Goal: Task Accomplishment & Management: Manage account settings

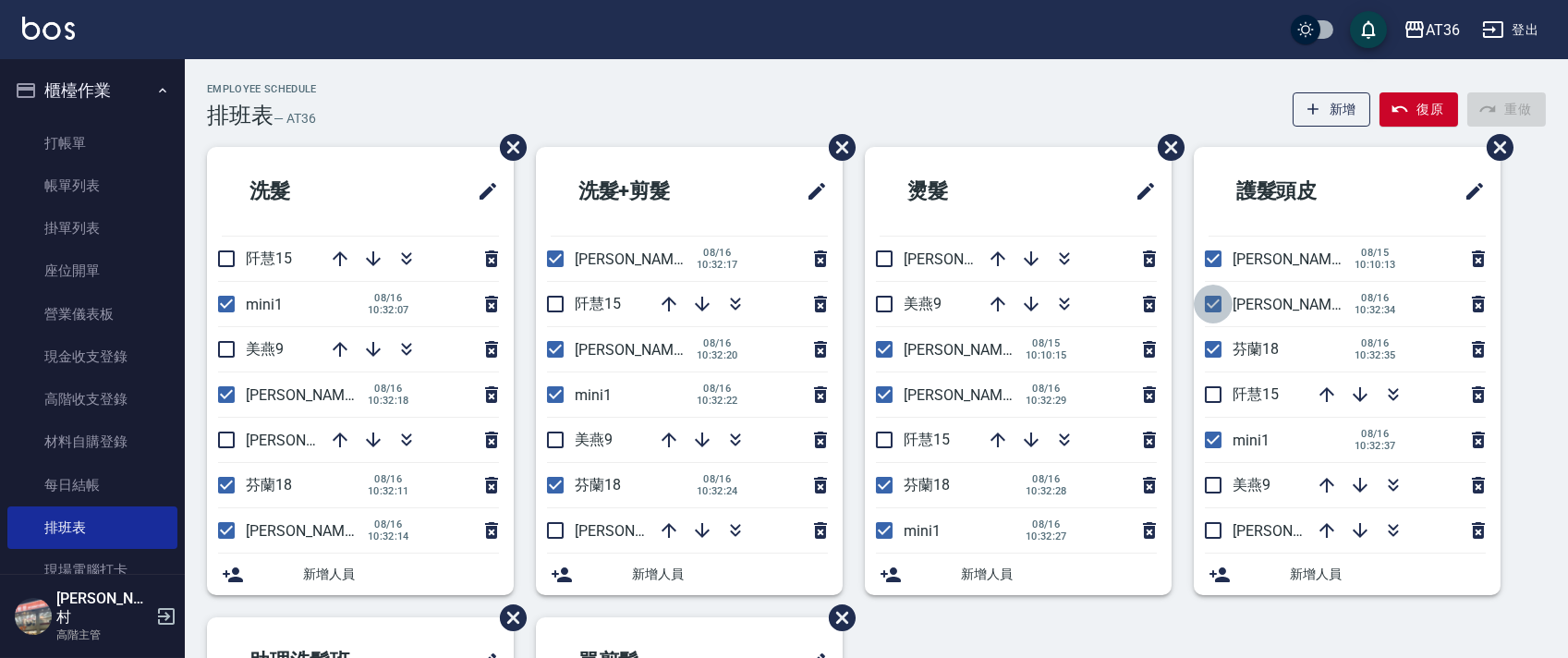
click at [1202, 304] on input "checkbox" at bounding box center [1214, 305] width 39 height 39
checkbox input "false"
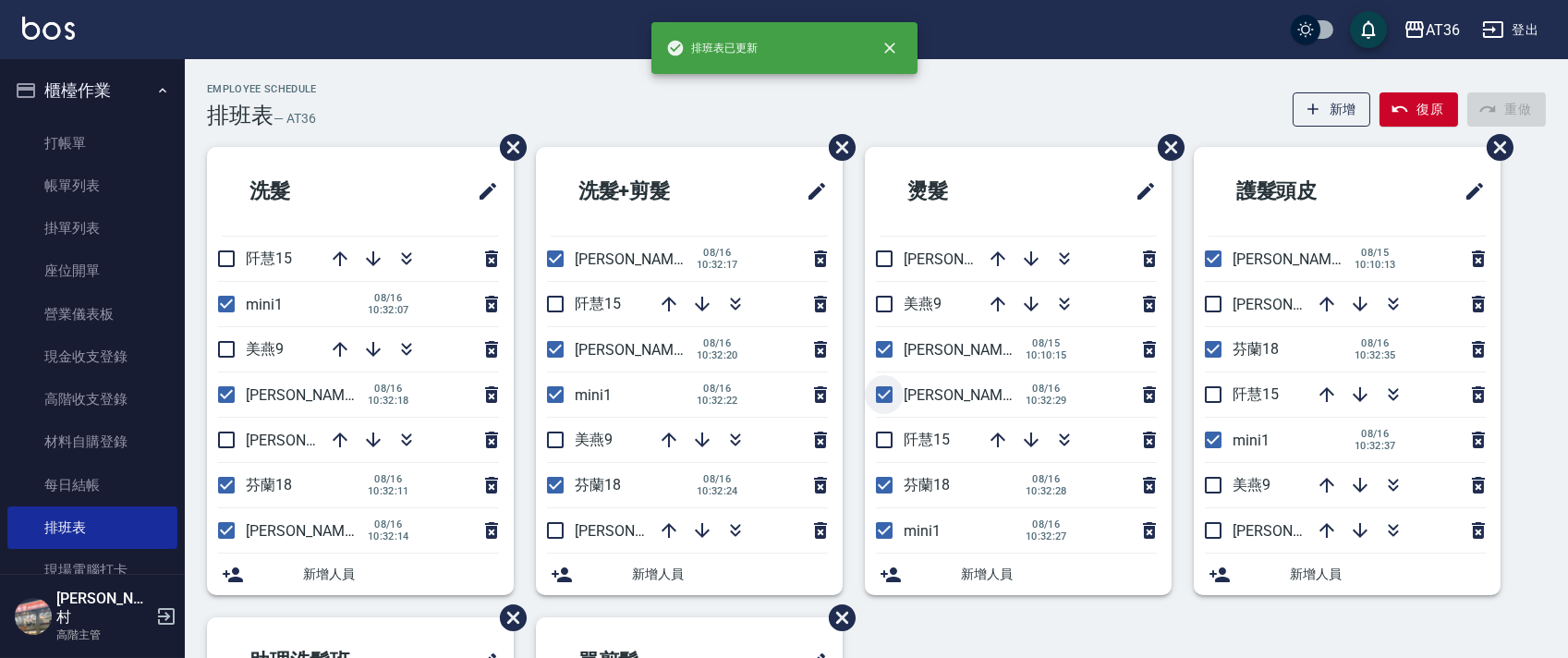
click at [882, 388] on input "checkbox" at bounding box center [885, 395] width 39 height 39
checkbox input "false"
click at [548, 355] on input "checkbox" at bounding box center [555, 350] width 39 height 39
checkbox input "false"
drag, startPoint x: 215, startPoint y: 536, endPoint x: 503, endPoint y: 460, distance: 297.9
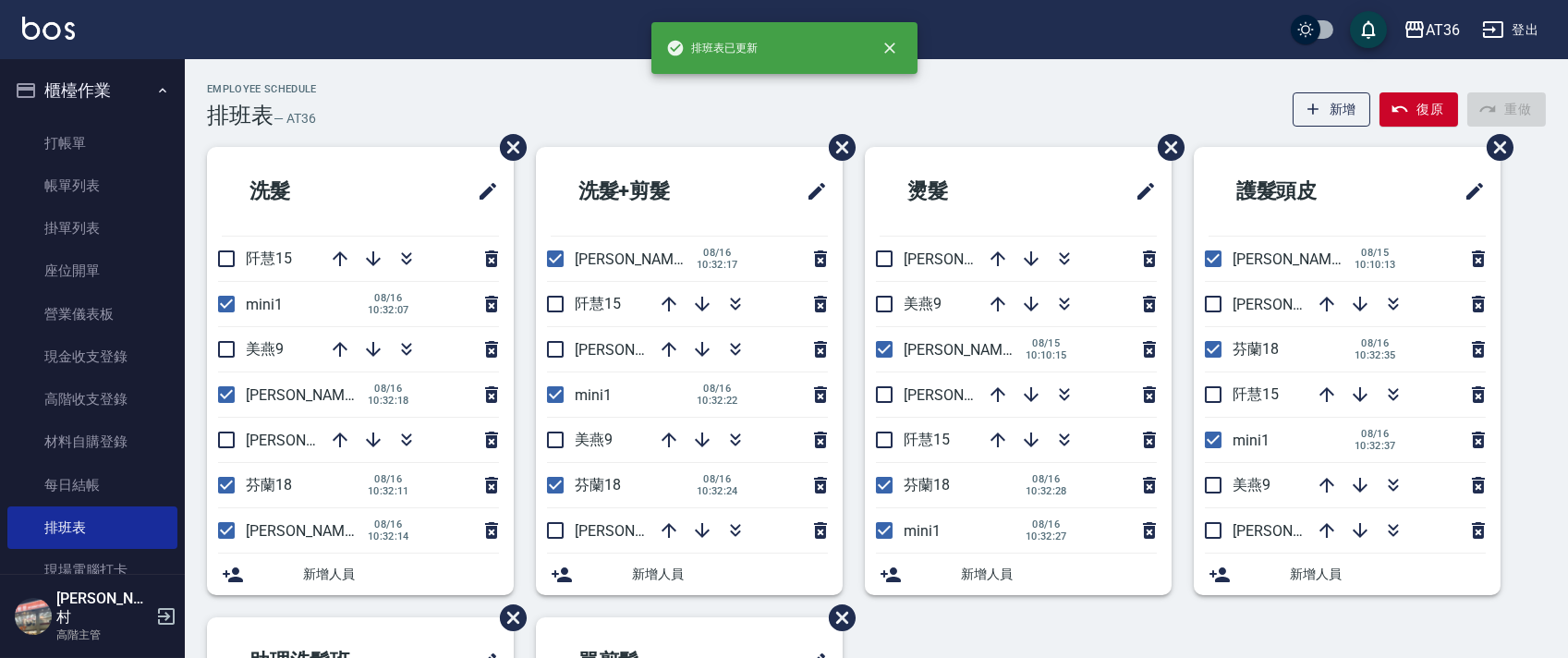
click at [214, 535] on input "checkbox" at bounding box center [226, 531] width 39 height 39
checkbox input "false"
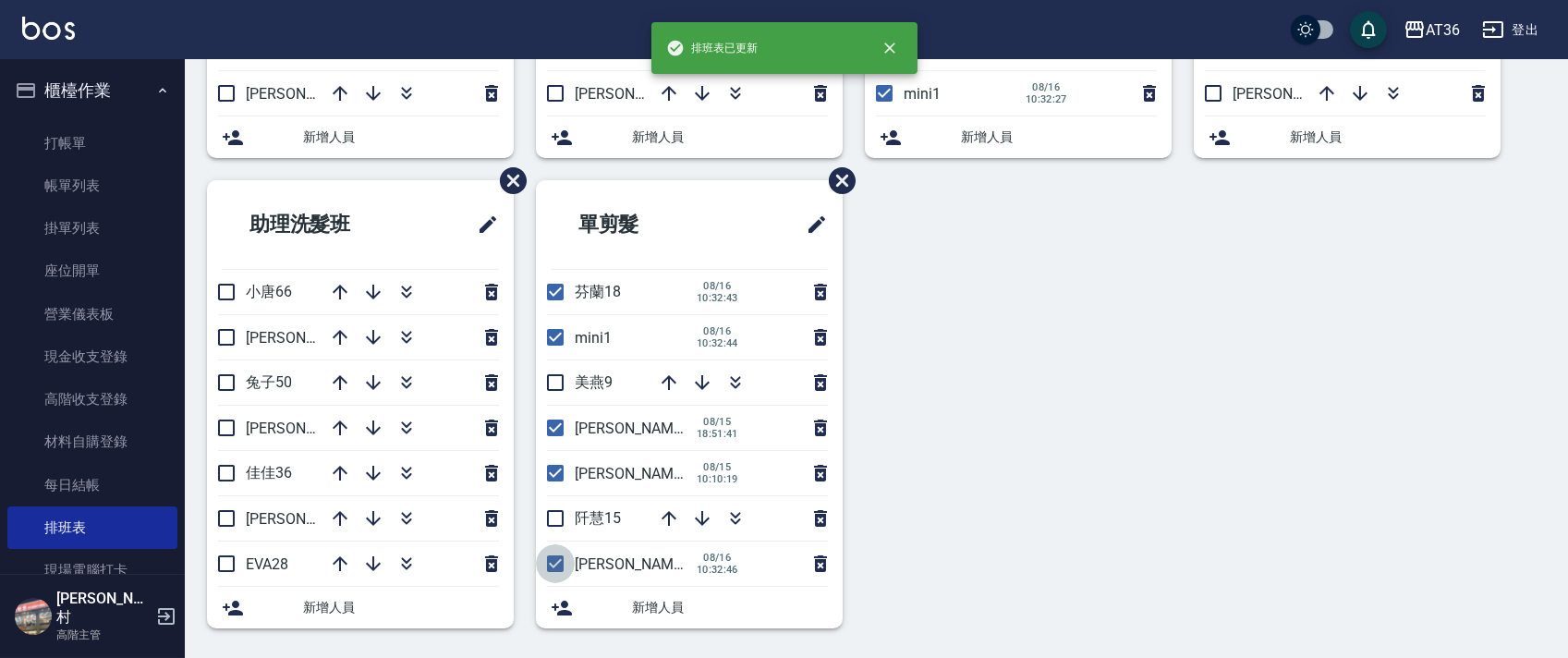
drag, startPoint x: 555, startPoint y: 566, endPoint x: 1060, endPoint y: 420, distance: 525.7
click at [555, 562] on input "checkbox" at bounding box center [555, 564] width 39 height 39
checkbox input "false"
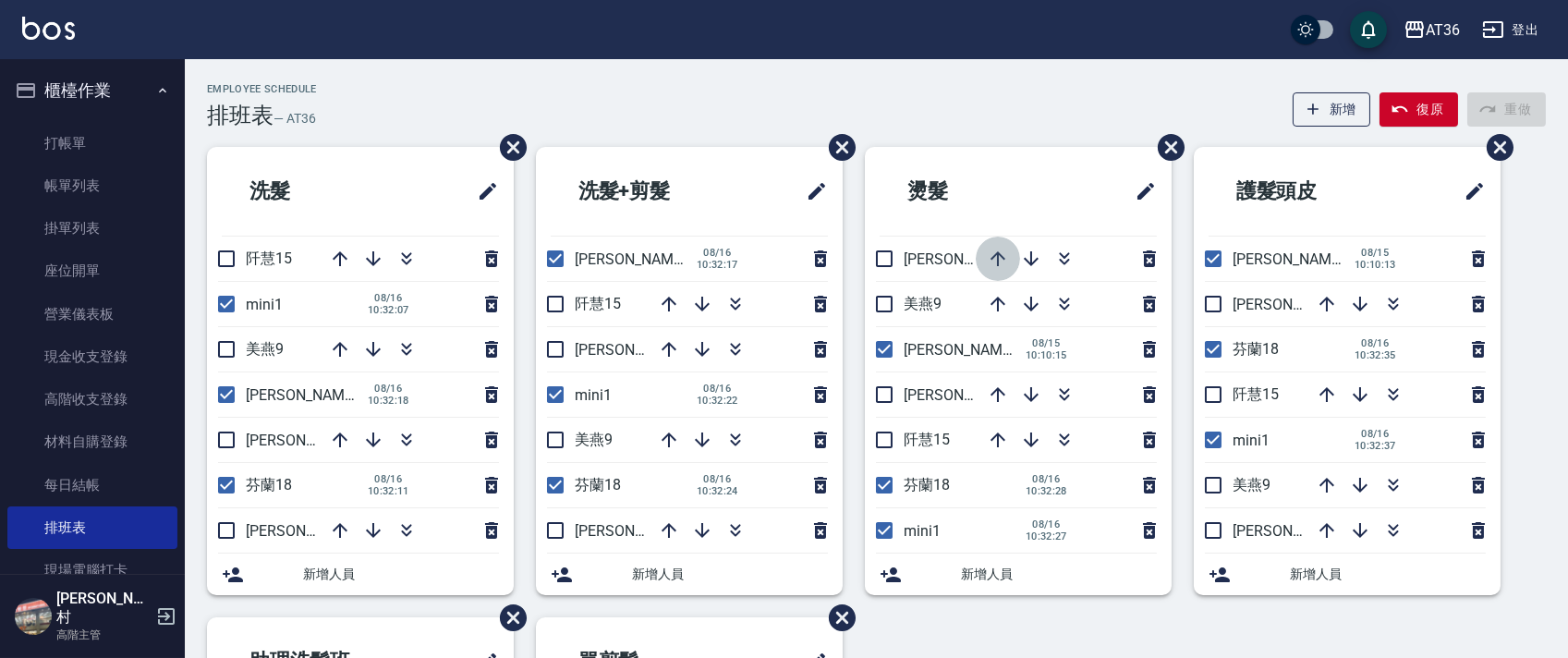
click at [992, 256] on icon "button" at bounding box center [997, 258] width 23 height 23
